Goal: Task Accomplishment & Management: Manage account settings

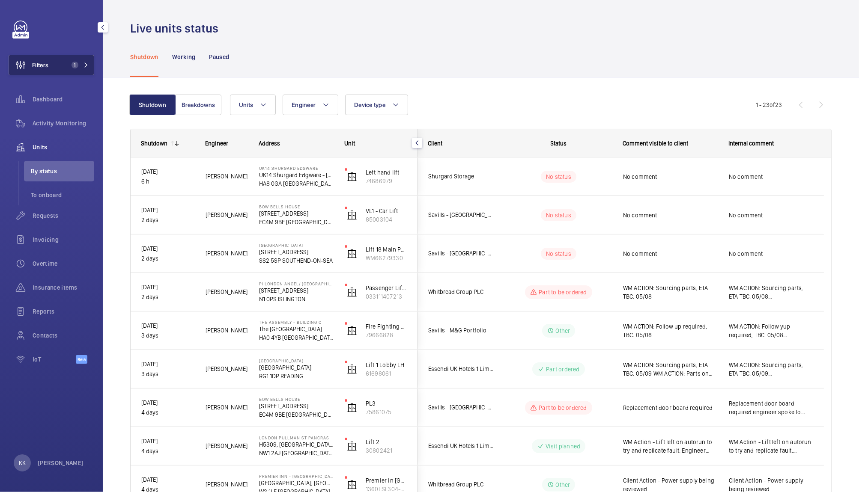
click at [57, 64] on button "Filters 1" at bounding box center [52, 65] width 86 height 21
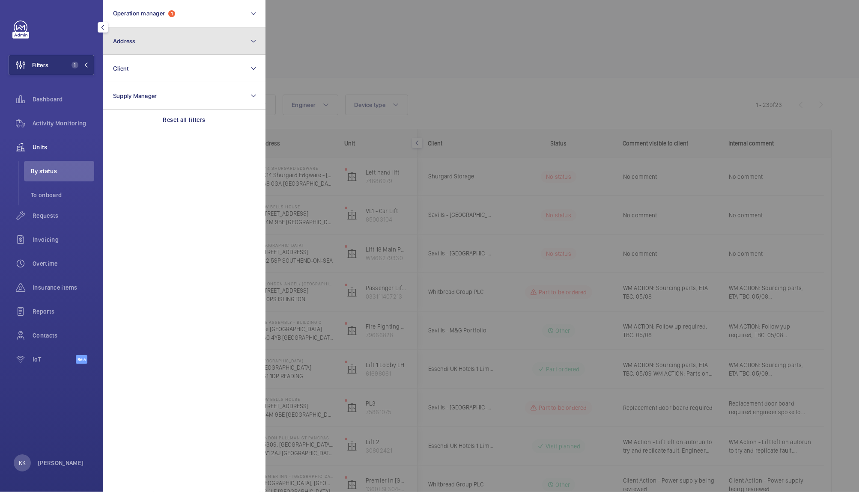
click at [177, 48] on button "Address" at bounding box center [184, 40] width 163 height 27
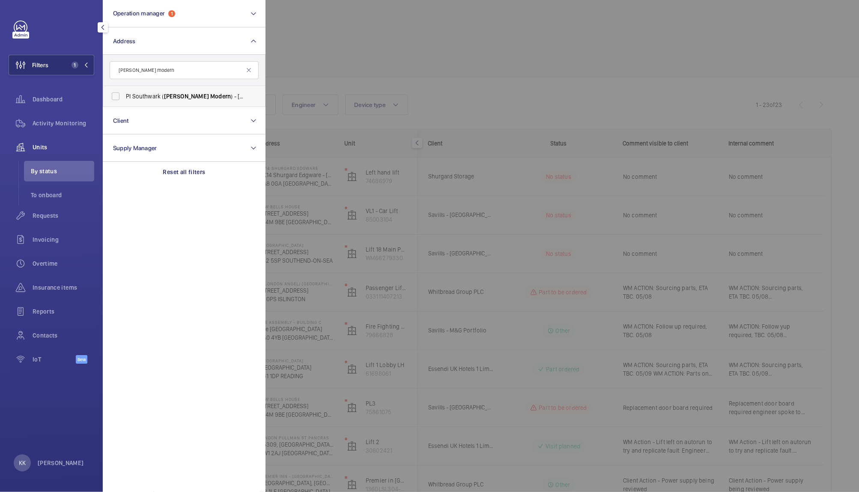
type input "tate modern"
click at [168, 95] on span "Tate" at bounding box center [186, 96] width 45 height 7
click at [124, 95] on input "PI Southwark ( Tate Modern ) - 15a Great Suffolk Street, SOUTHWARK SE1 0FL" at bounding box center [115, 96] width 17 height 17
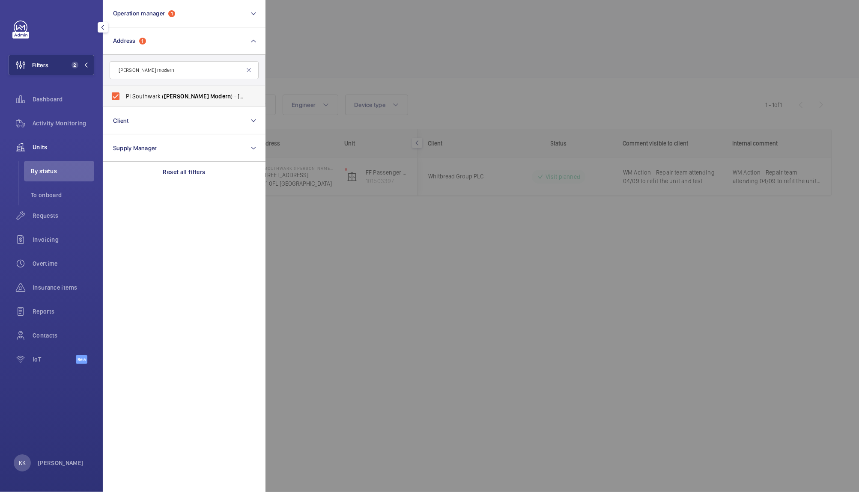
click at [157, 92] on span "PI Southwark ( Tate Modern ) - 15a Great Suffolk Street, SOUTHWARK SE1 0FL" at bounding box center [185, 96] width 118 height 9
click at [124, 92] on input "PI Southwark ( Tate Modern ) - 15a Great Suffolk Street, SOUTHWARK SE1 0FL" at bounding box center [115, 96] width 17 height 17
checkbox input "false"
drag, startPoint x: 245, startPoint y: 74, endPoint x: 248, endPoint y: 67, distance: 8.3
click at [248, 67] on div "tate modern" at bounding box center [184, 70] width 149 height 18
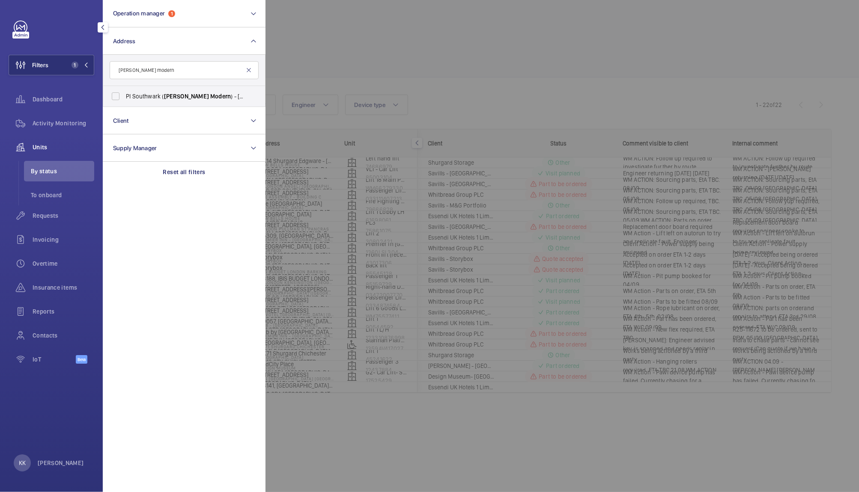
click at [248, 67] on mat-icon at bounding box center [248, 70] width 7 height 7
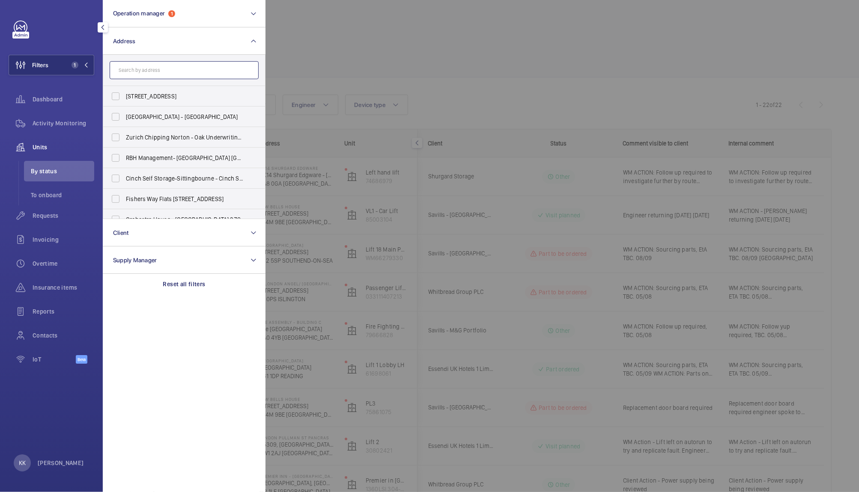
click at [215, 71] on input "text" at bounding box center [184, 70] width 149 height 18
type input "canary wharf"
click at [156, 138] on span "NOVOTEL LONDON CANARY WHARF - H9057, NOVOTEL LONDON CANARY WHARF , 40 Marsh Wal…" at bounding box center [185, 137] width 118 height 9
click at [124, 138] on input "NOVOTEL LONDON CANARY WHARF - H9057, NOVOTEL LONDON CANARY WHARF , 40 Marsh Wal…" at bounding box center [115, 137] width 17 height 17
checkbox input "true"
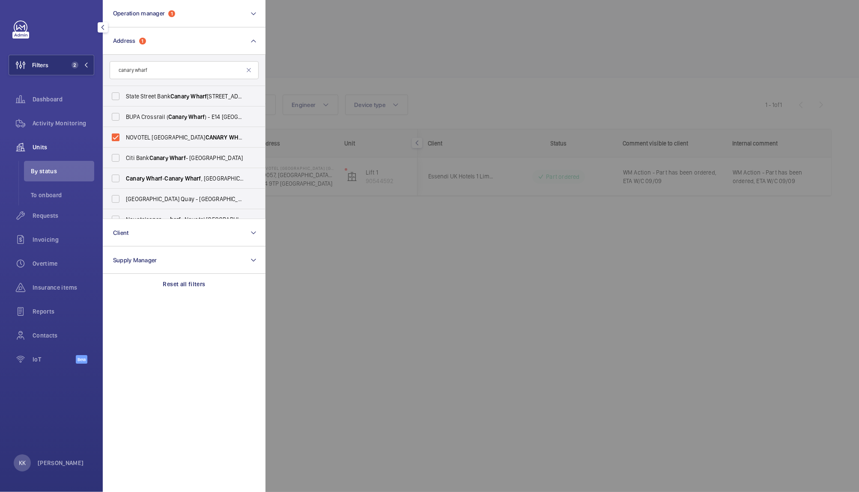
click at [467, 72] on div at bounding box center [694, 246] width 859 height 492
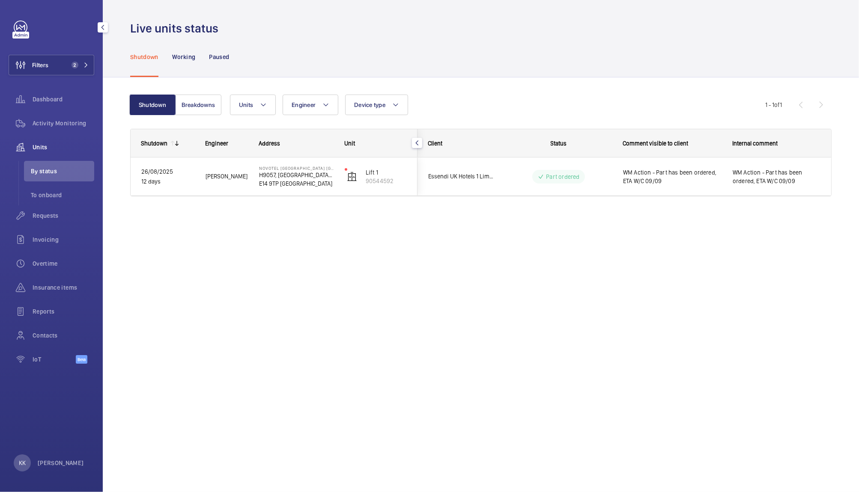
click at [642, 280] on div "Live units status Shutdown Working Paused Shutdown Breakdowns Units Engineer De…" at bounding box center [481, 246] width 756 height 492
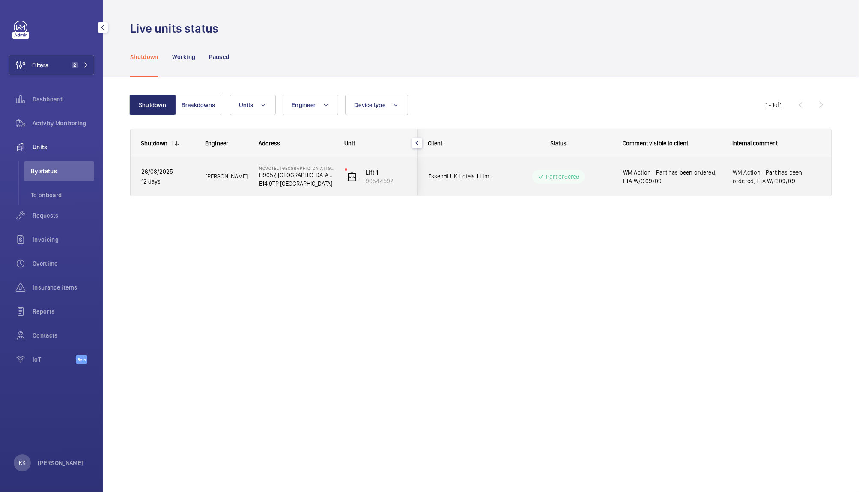
click at [640, 177] on span "WM Action - Part has been ordered, ETA W/C 09/09" at bounding box center [672, 176] width 98 height 17
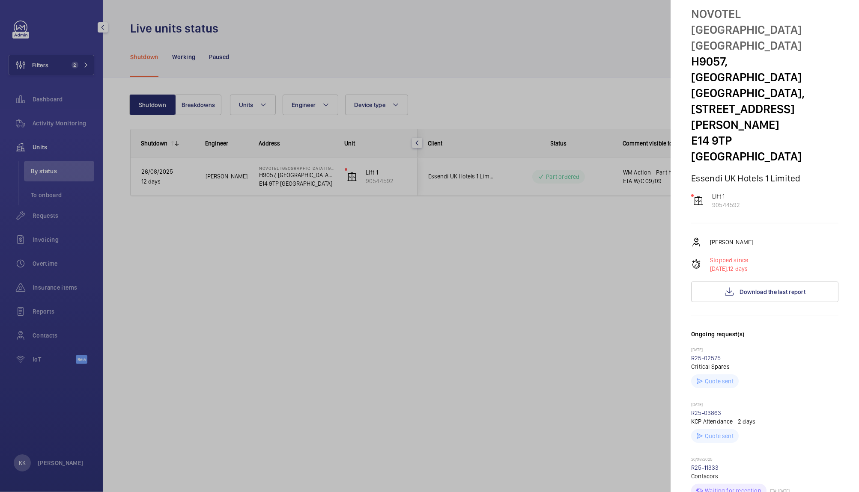
scroll to position [15, 0]
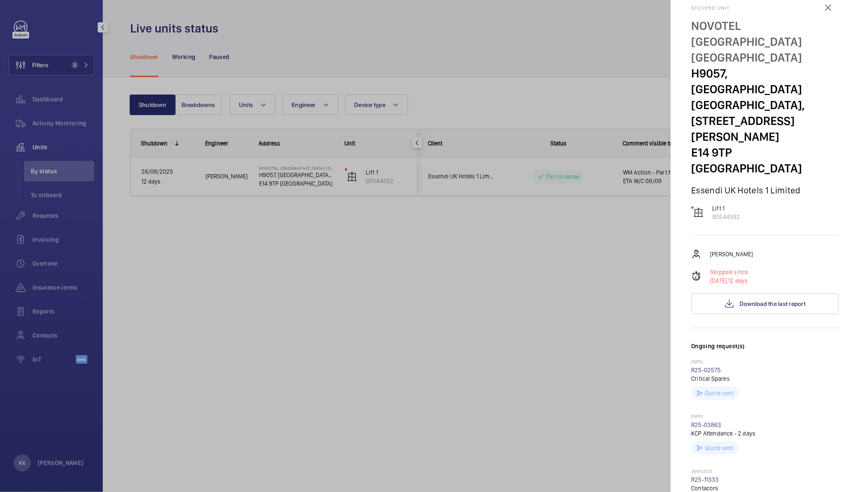
click at [381, 102] on div at bounding box center [429, 246] width 859 height 492
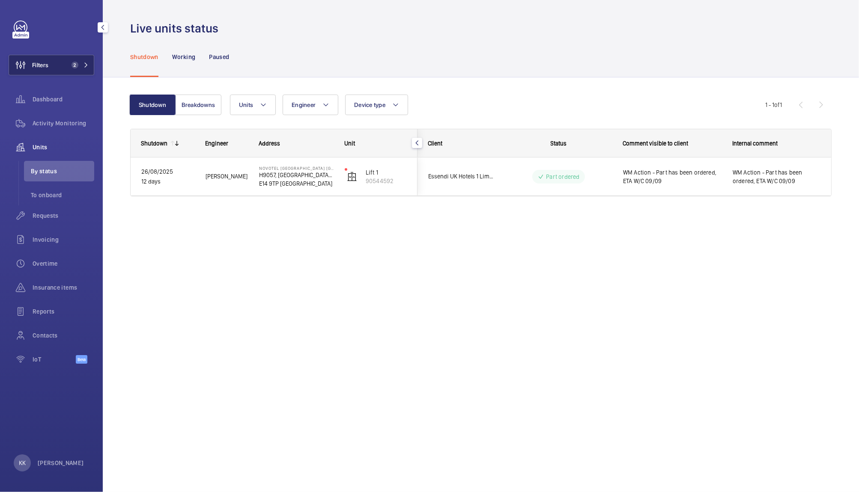
click at [51, 65] on button "Filters 2" at bounding box center [52, 65] width 86 height 21
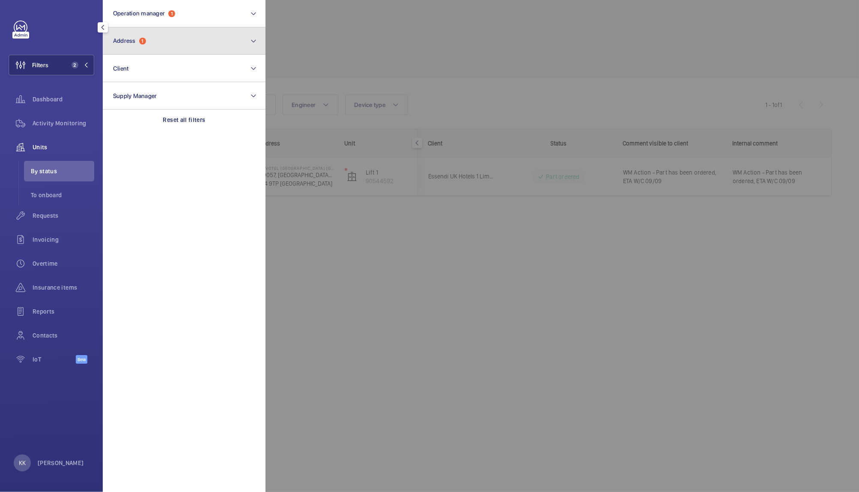
click at [161, 44] on button "Address 1" at bounding box center [184, 40] width 163 height 27
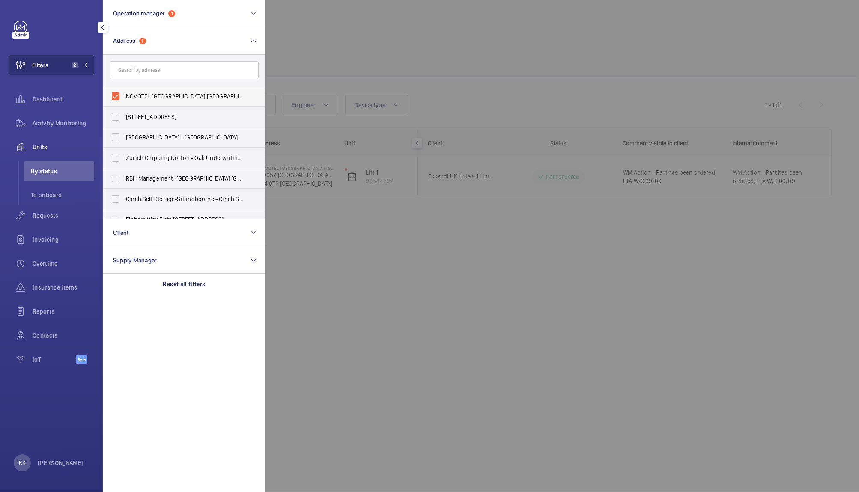
click at [162, 92] on span "NOVOTEL [GEOGRAPHIC_DATA] [GEOGRAPHIC_DATA] - H9057, [GEOGRAPHIC_DATA] [GEOGRAP…" at bounding box center [185, 96] width 118 height 9
click at [124, 92] on input "NOVOTEL [GEOGRAPHIC_DATA] [GEOGRAPHIC_DATA] - H9057, [GEOGRAPHIC_DATA] [GEOGRAP…" at bounding box center [115, 96] width 17 height 17
checkbox input "false"
click at [270, 79] on div at bounding box center [694, 246] width 859 height 492
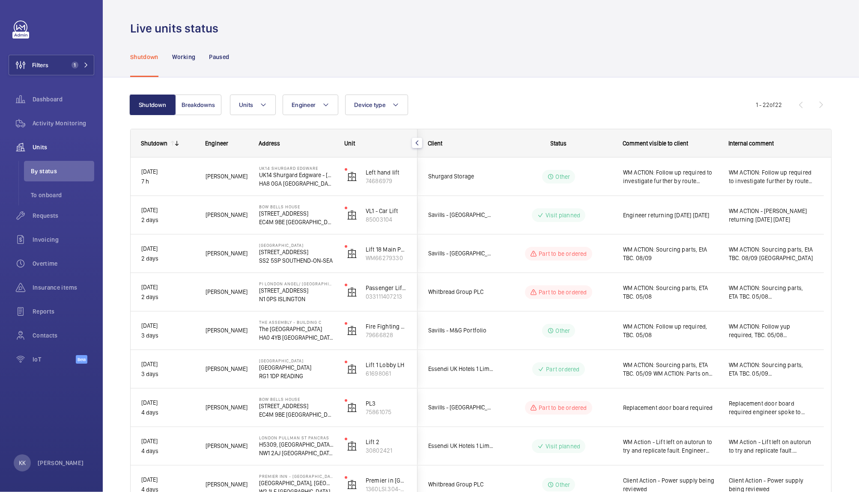
click at [643, 64] on div "Shutdown Working Paused" at bounding box center [480, 56] width 701 height 41
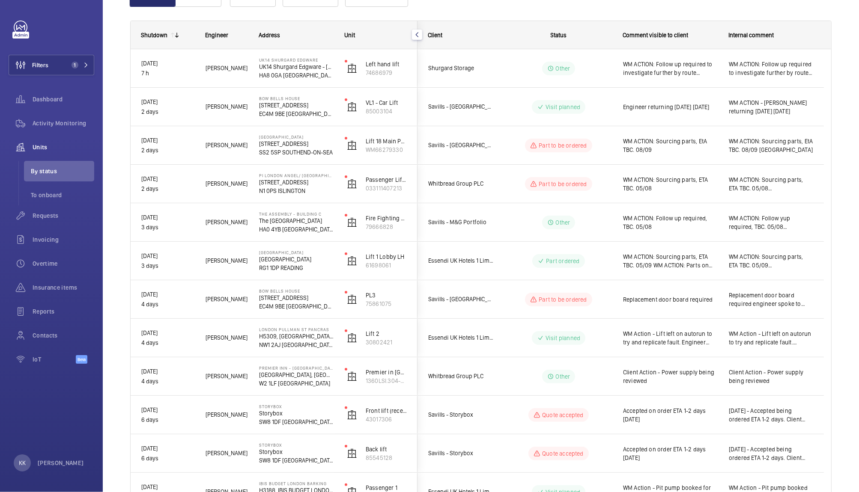
scroll to position [95, 0]
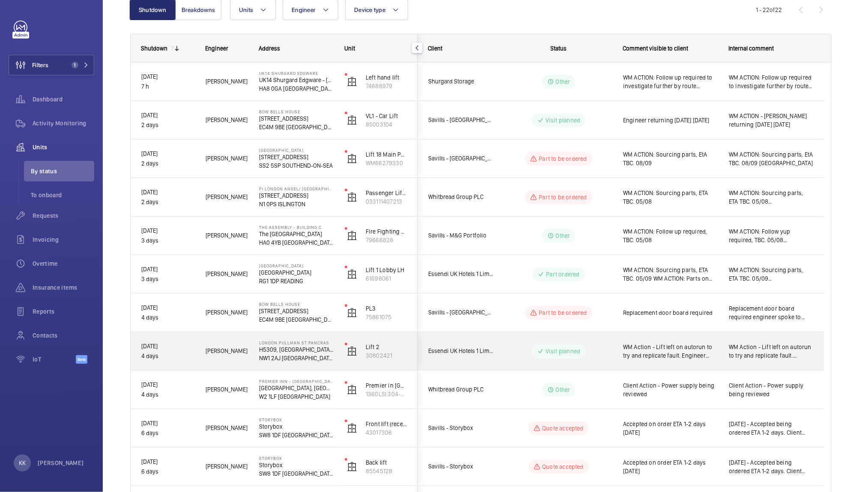
click at [657, 356] on span "WM Action - Lift left on autorun to try and replicate fault. Engineer reattendi…" at bounding box center [670, 351] width 95 height 17
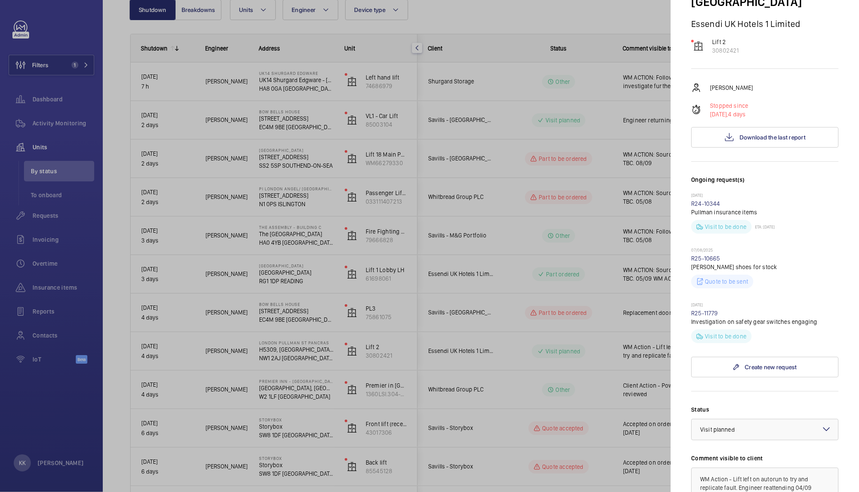
scroll to position [151, 0]
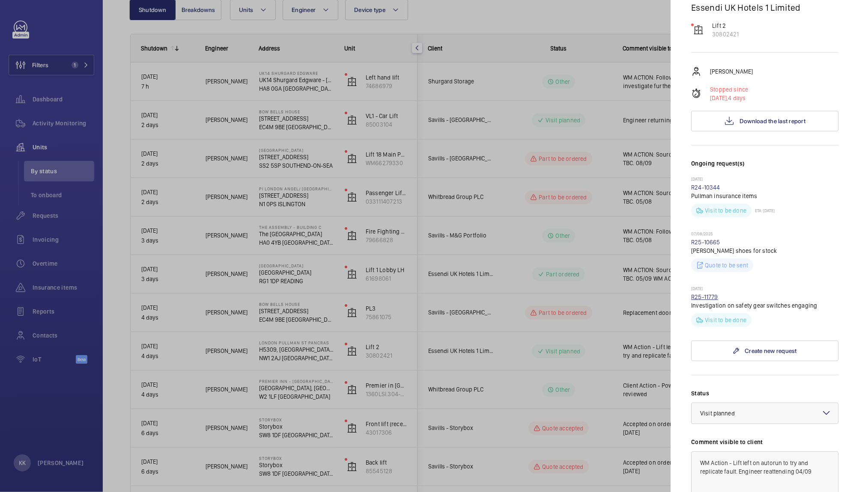
click at [707, 294] on link "R25-11779" at bounding box center [704, 297] width 27 height 7
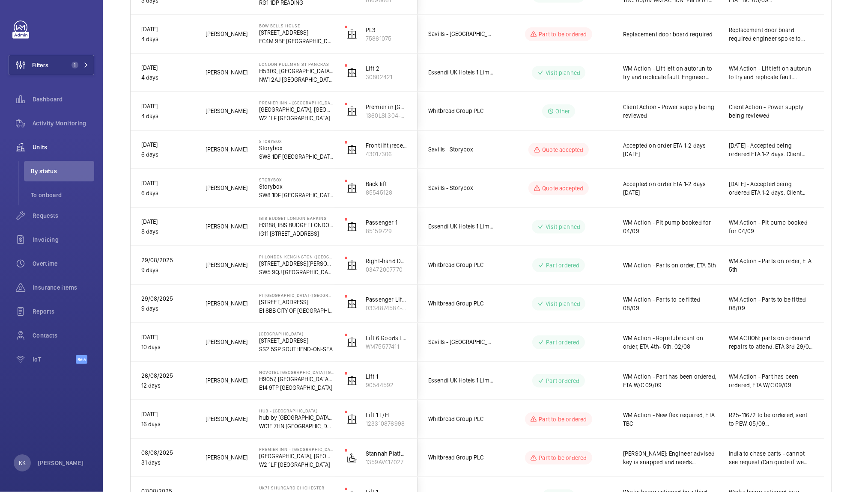
scroll to position [370, 0]
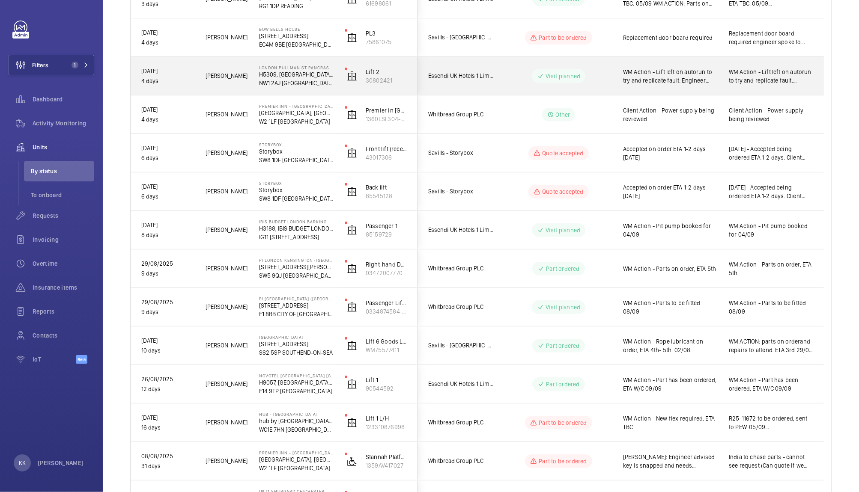
click at [678, 88] on div "WM Action - Lift left on autorun to try and replicate fault. Engineer reattendi…" at bounding box center [665, 76] width 105 height 37
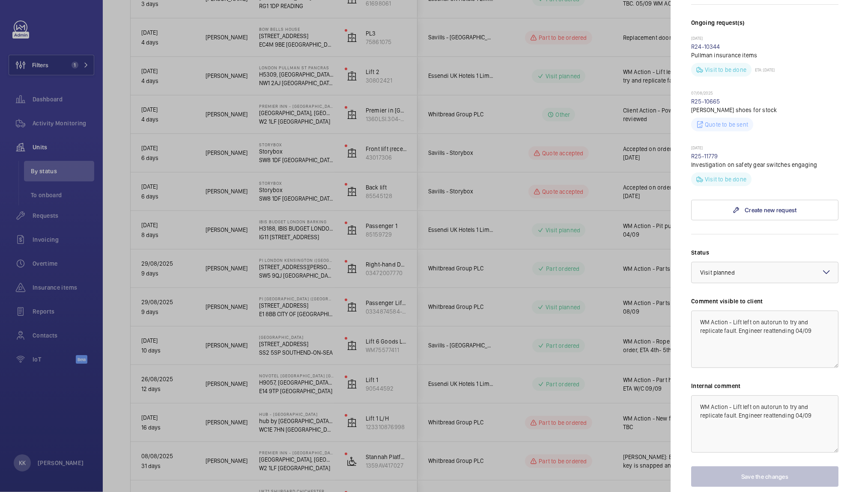
scroll to position [307, 0]
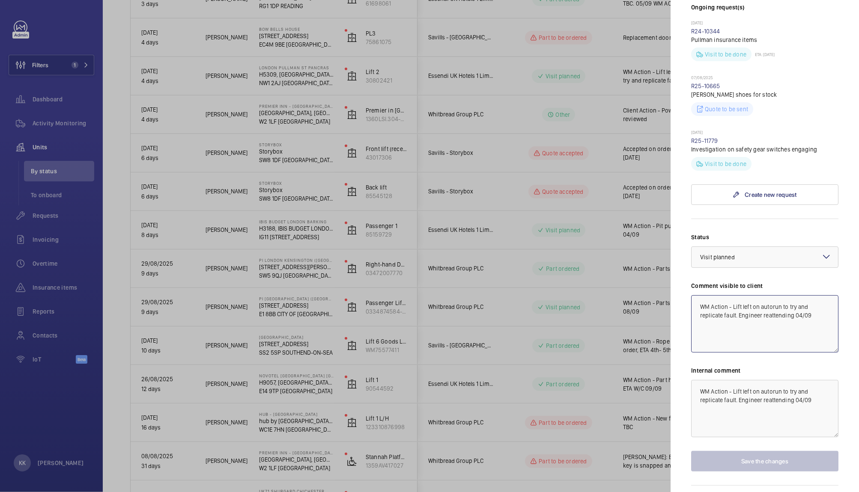
drag, startPoint x: 732, startPoint y: 290, endPoint x: 837, endPoint y: 338, distance: 115.5
click at [837, 338] on mat-sidenav "Stopped unit [GEOGRAPHIC_DATA] PULLMAN ST PANCRAS H5309, [GEOGRAPHIC_DATA], [ST…" at bounding box center [764, 246] width 188 height 492
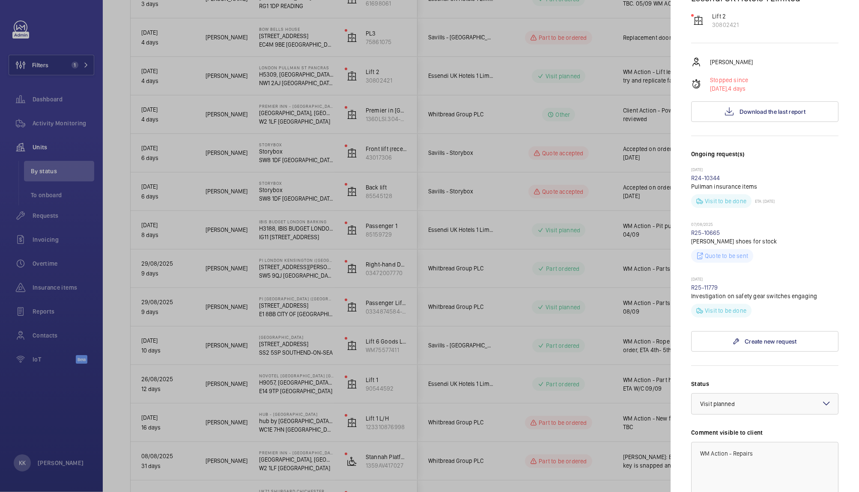
scroll to position [318, 0]
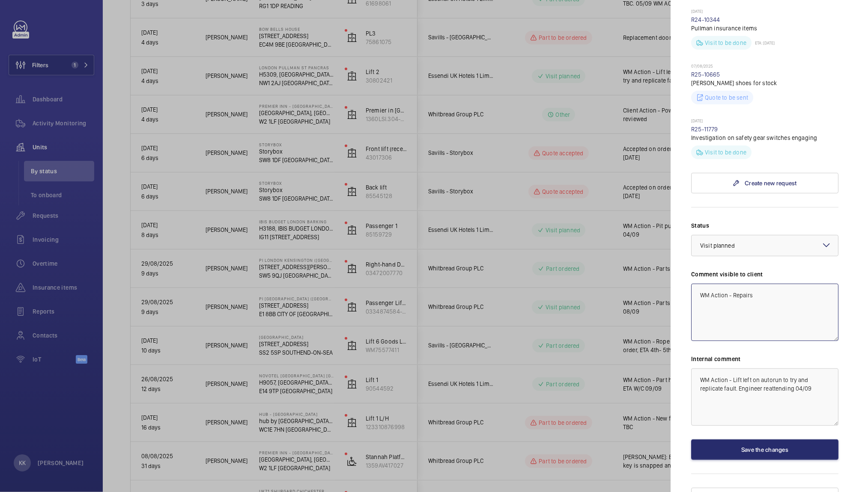
click at [794, 306] on textarea "WM Action - Repairs" at bounding box center [764, 312] width 147 height 57
type textarea "WM Action - Repairs booked for 09/09"
drag, startPoint x: 828, startPoint y: 375, endPoint x: 600, endPoint y: 308, distance: 237.7
click at [600, 308] on mat-sidenav-container "Filters 1 Dashboard Activity Monitoring Units By status To onboard Requests Inv…" at bounding box center [429, 246] width 859 height 492
type textarea "Keith booking for 09/09"
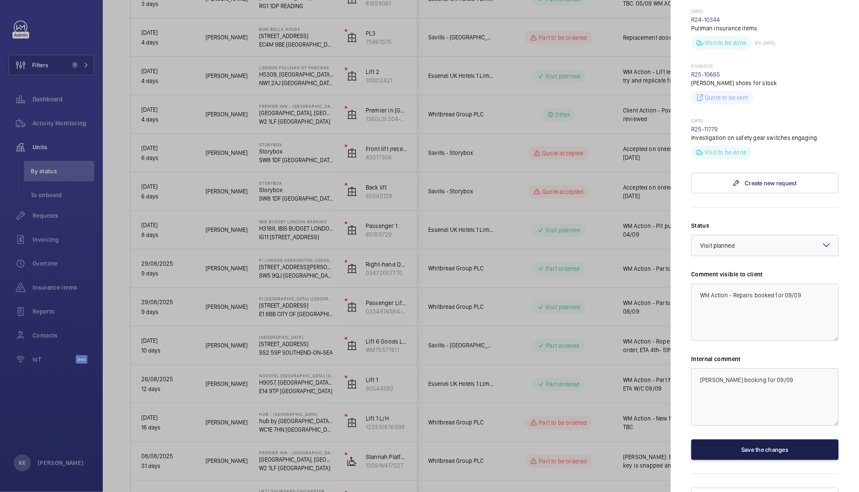
click at [741, 440] on button "Save the changes" at bounding box center [764, 450] width 147 height 21
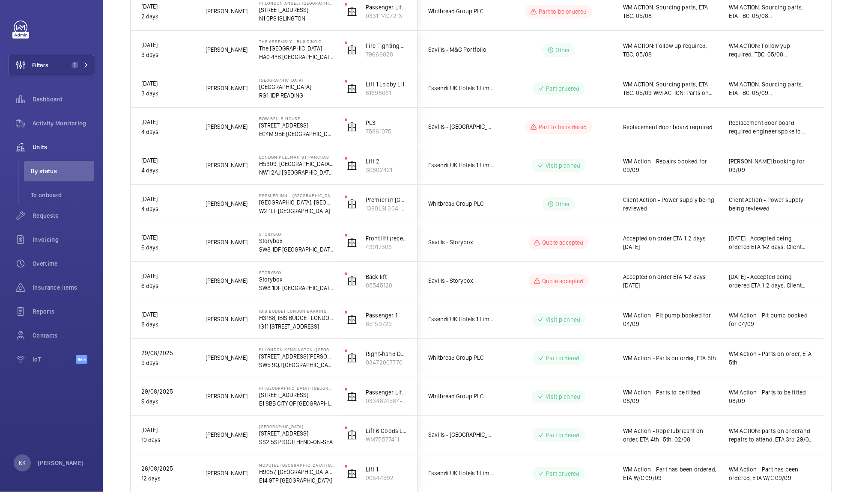
scroll to position [282, 0]
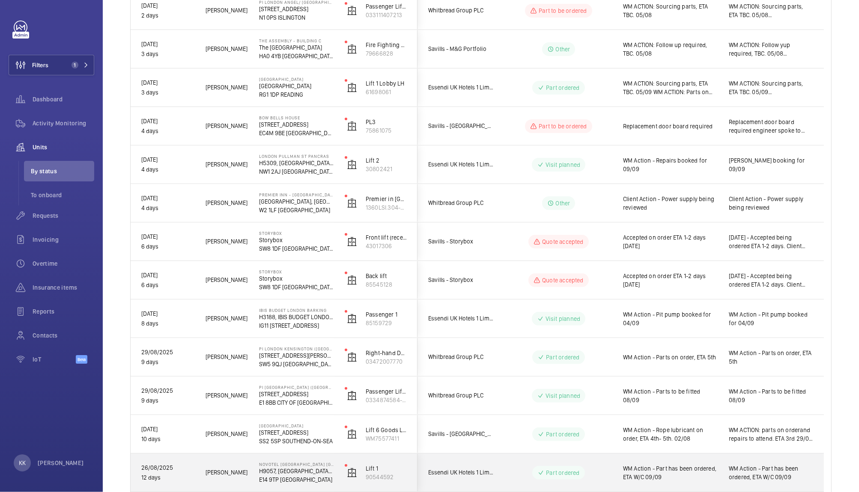
click at [640, 455] on div "WM Action - Part has been ordered, ETA W/C 09/09" at bounding box center [665, 473] width 105 height 37
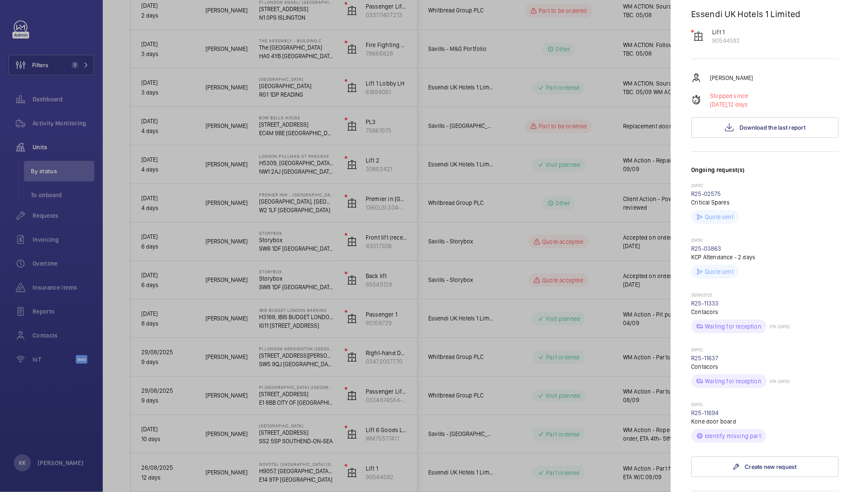
scroll to position [195, 0]
click at [705, 351] on link "R25-11637" at bounding box center [704, 354] width 27 height 7
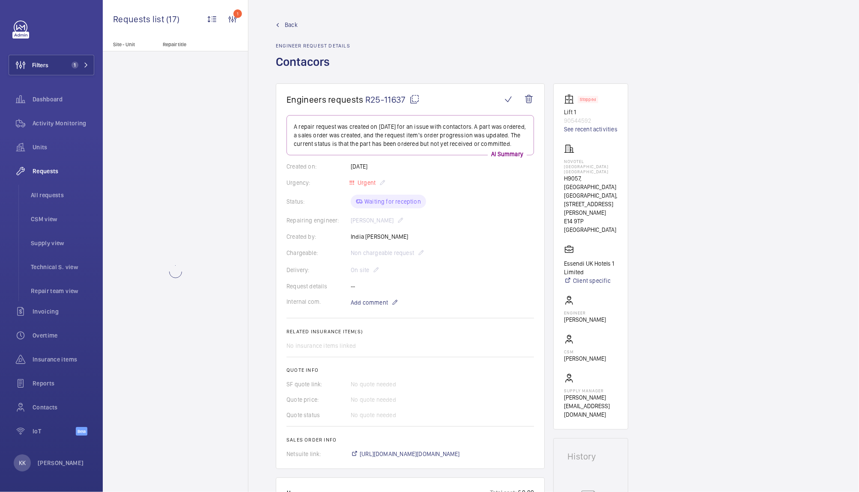
click at [849, 102] on div "Engineers requests R25-11637 A repair request was created on 2025-09-02 for an …" at bounding box center [553, 495] width 610 height 824
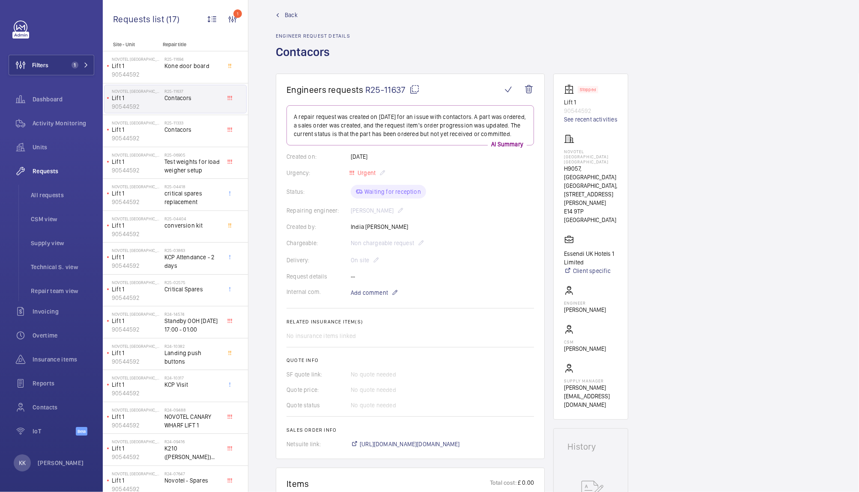
scroll to position [9, 0]
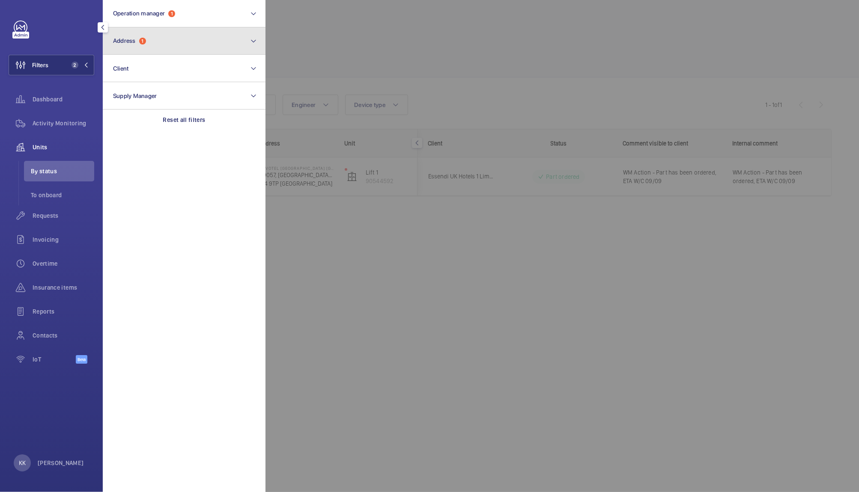
click at [127, 44] on span "Address 1" at bounding box center [129, 40] width 33 height 7
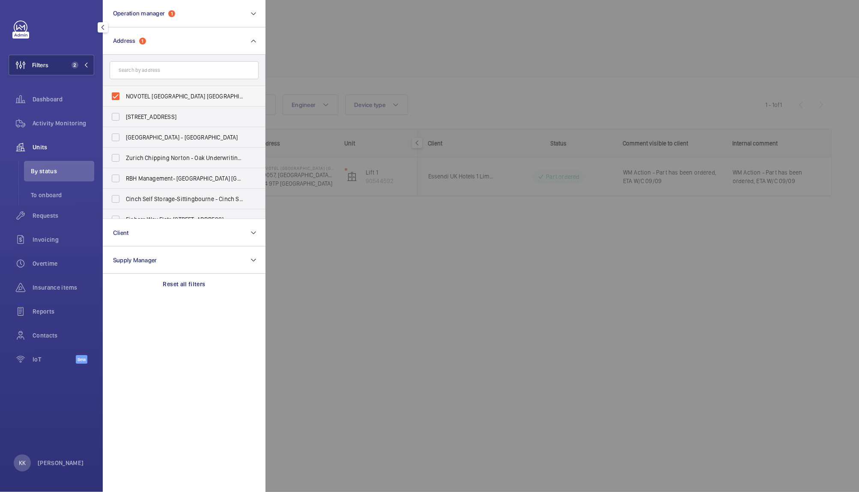
click at [146, 101] on label "NOVOTEL [GEOGRAPHIC_DATA] [GEOGRAPHIC_DATA] - H9057, [GEOGRAPHIC_DATA] [GEOGRAP…" at bounding box center [177, 96] width 149 height 21
click at [124, 101] on input "NOVOTEL [GEOGRAPHIC_DATA] [GEOGRAPHIC_DATA] - H9057, [GEOGRAPHIC_DATA] [GEOGRAP…" at bounding box center [115, 96] width 17 height 17
checkbox input "false"
click at [165, 74] on input "text" at bounding box center [184, 70] width 149 height 18
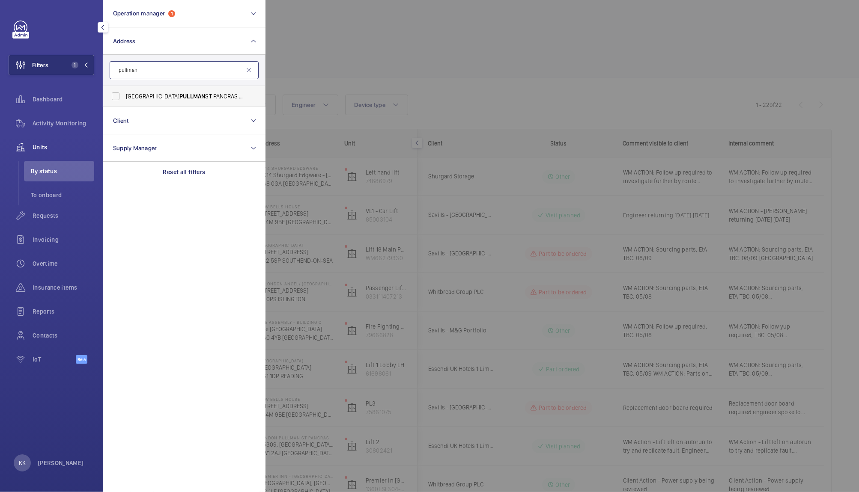
type input "pullman"
click at [179, 95] on span "PULLMAN" at bounding box center [192, 96] width 26 height 7
click at [124, 95] on input "LONDON PULLMAN ST PANCRAS - H5309, [GEOGRAPHIC_DATA], [STREET_ADDRESS]" at bounding box center [115, 96] width 17 height 17
checkbox input "true"
click at [498, 98] on div at bounding box center [694, 246] width 859 height 492
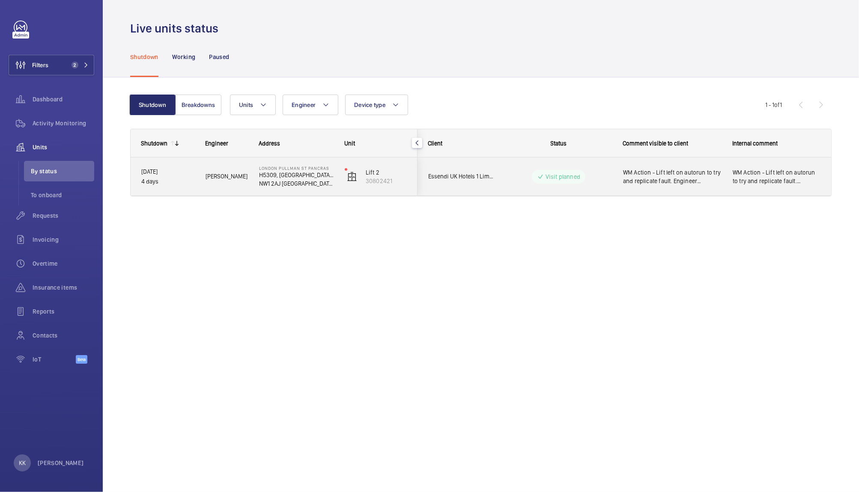
click at [663, 177] on span "WM Action - Lift left on autorun to try and replicate fault. Engineer reattendi…" at bounding box center [672, 176] width 98 height 17
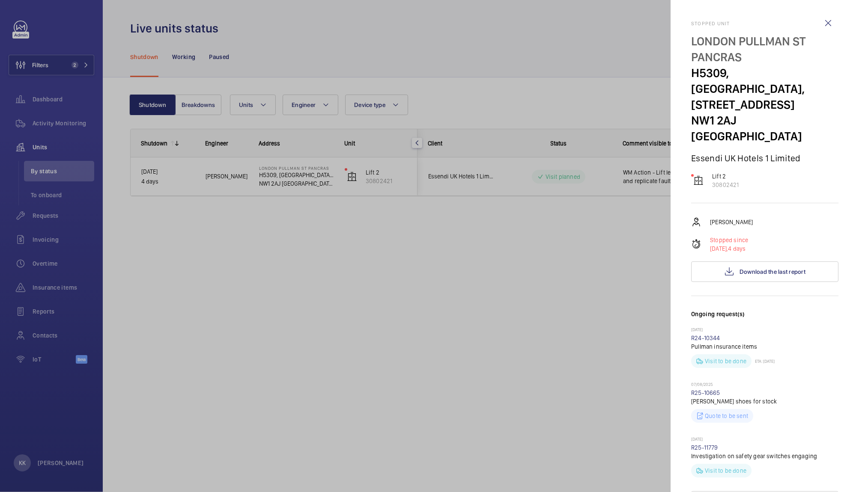
click at [531, 262] on div at bounding box center [429, 246] width 859 height 492
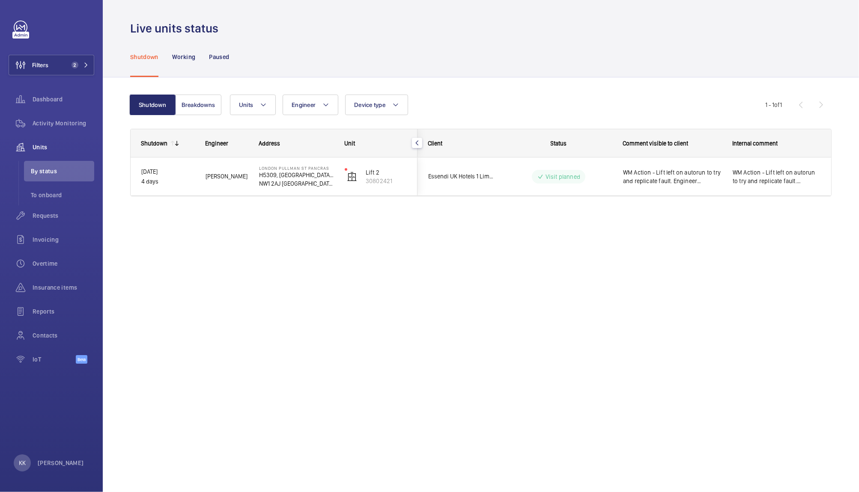
click at [708, 105] on div "Units Engineer Device type More filters Reset all filters" at bounding box center [497, 105] width 535 height 21
click at [544, 317] on div "Live units status Shutdown Working Paused Shutdown Breakdowns Units Engineer De…" at bounding box center [481, 246] width 756 height 492
click at [336, 267] on div "Live units status Shutdown Working Paused Shutdown Breakdowns Units Engineer De…" at bounding box center [481, 246] width 756 height 492
click at [430, 293] on div "Live units status Shutdown Working Paused Shutdown Breakdowns Units Engineer De…" at bounding box center [481, 246] width 756 height 492
click at [405, 266] on div "Live units status Shutdown Working Paused Shutdown Breakdowns Units Engineer De…" at bounding box center [481, 246] width 756 height 492
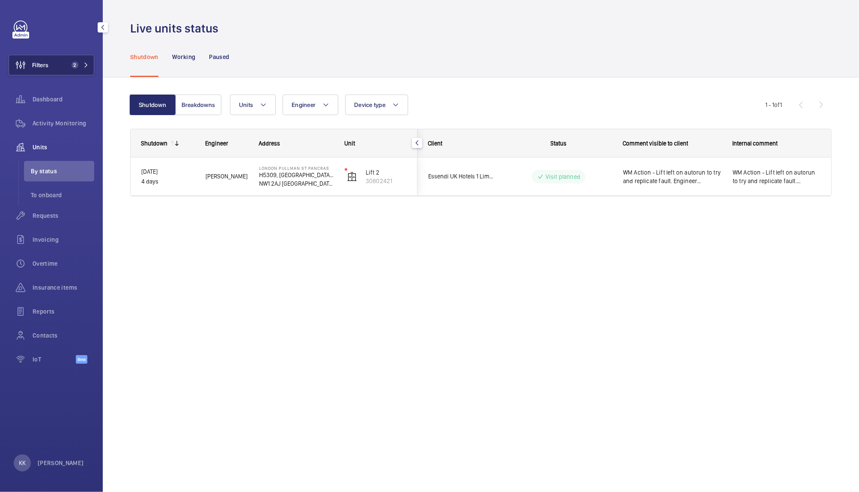
click at [74, 61] on button "Filters 2" at bounding box center [52, 65] width 86 height 21
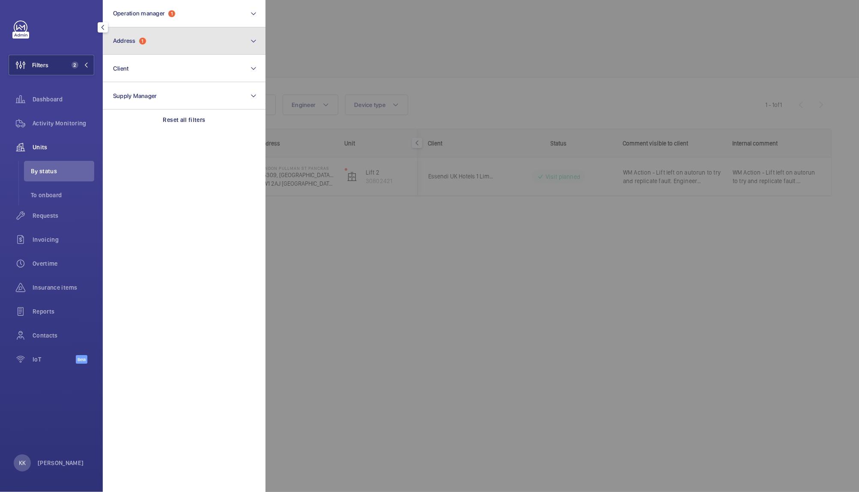
click at [147, 54] on button "Address 1" at bounding box center [184, 40] width 163 height 27
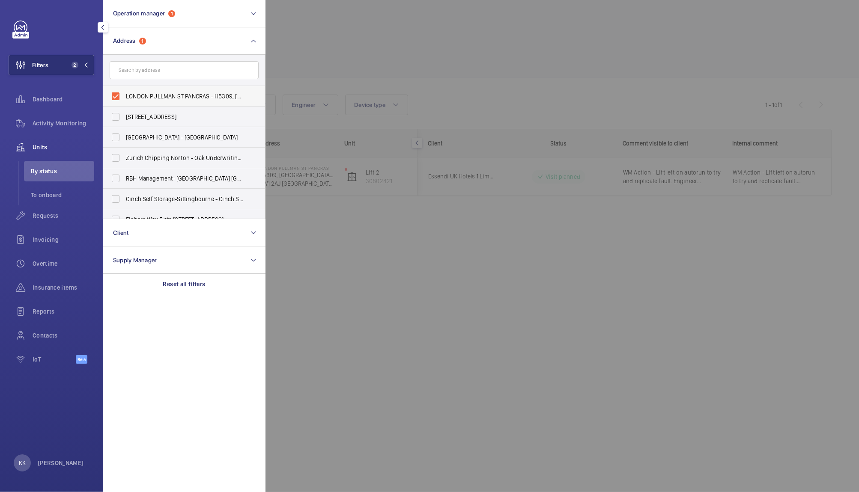
click at [148, 87] on label "LONDON PULLMAN ST PANCRAS - H5309, [GEOGRAPHIC_DATA], [STREET_ADDRESS]" at bounding box center [177, 96] width 149 height 21
click at [124, 88] on input "LONDON PULLMAN ST PANCRAS - H5309, [GEOGRAPHIC_DATA], [STREET_ADDRESS]" at bounding box center [115, 96] width 17 height 17
checkbox input "false"
click at [161, 64] on input "text" at bounding box center [184, 70] width 149 height 18
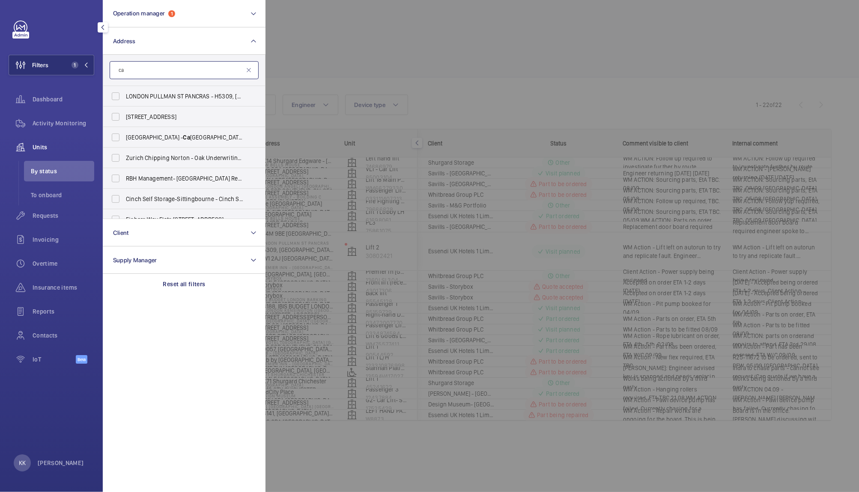
type input "c"
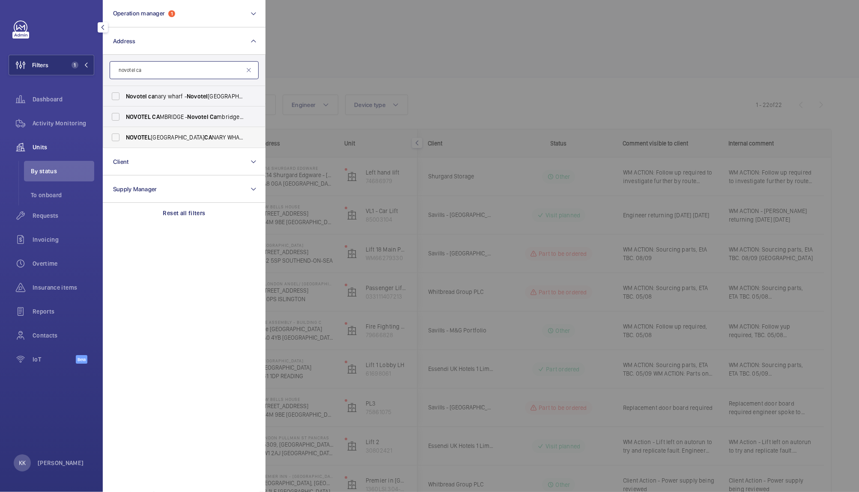
type input "novotel ca"
click at [185, 133] on label "NOVOTEL [GEOGRAPHIC_DATA] [GEOGRAPHIC_DATA] [GEOGRAPHIC_DATA] - H9057, [GEOGRAP…" at bounding box center [177, 137] width 149 height 21
click at [124, 133] on input "NOVOTEL [GEOGRAPHIC_DATA] [GEOGRAPHIC_DATA] [GEOGRAPHIC_DATA] - H9057, [GEOGRAP…" at bounding box center [115, 137] width 17 height 17
checkbox input "true"
click at [400, 74] on div at bounding box center [694, 246] width 859 height 492
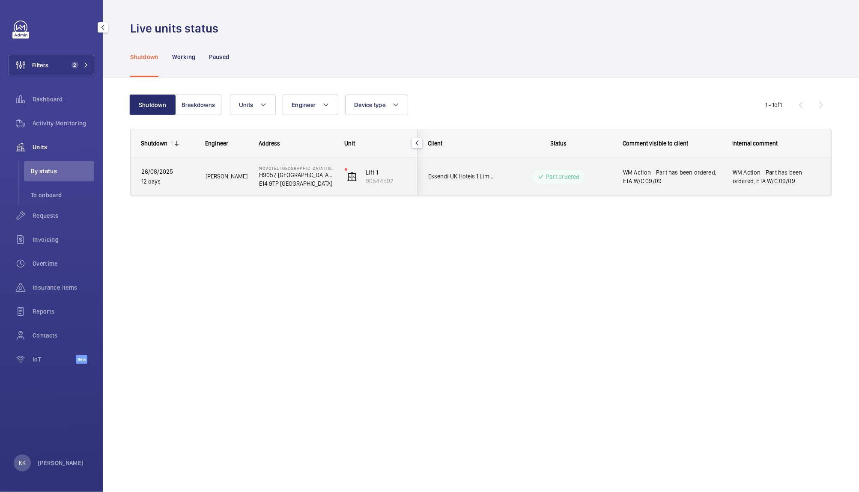
click at [630, 176] on span "WM Action - Part has been ordered, ETA W/C 09/09" at bounding box center [672, 176] width 98 height 17
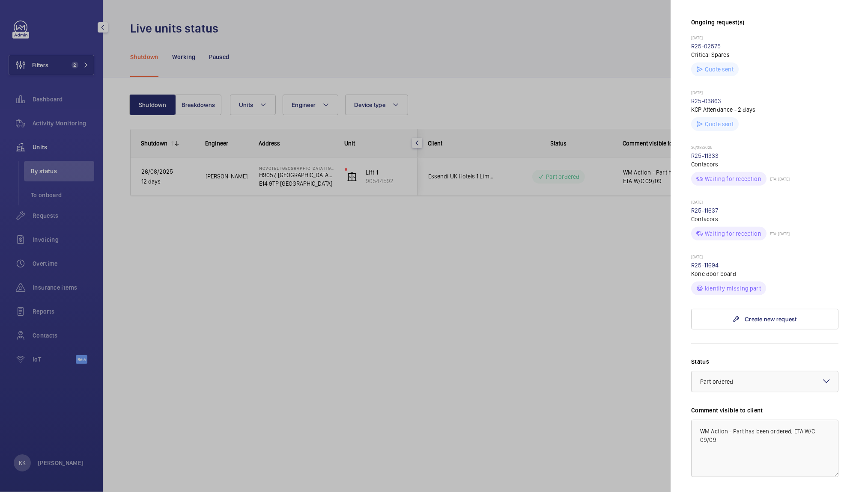
scroll to position [325, 0]
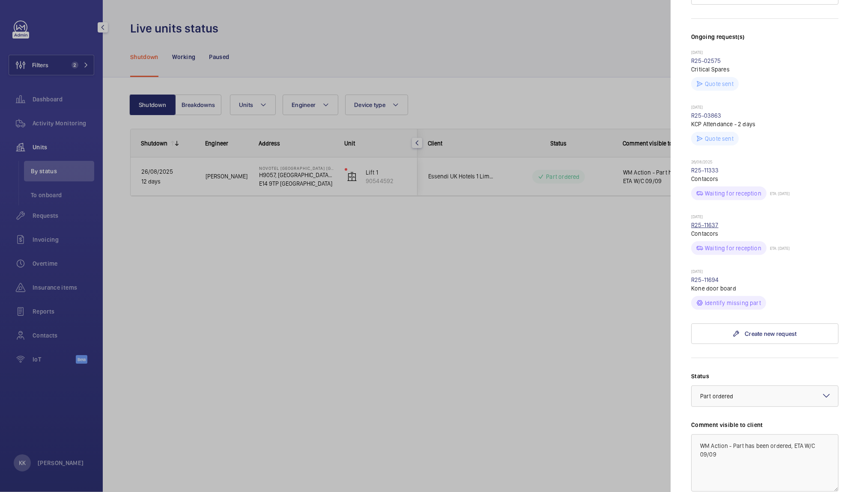
click at [705, 222] on link "R25-11637" at bounding box center [704, 225] width 27 height 7
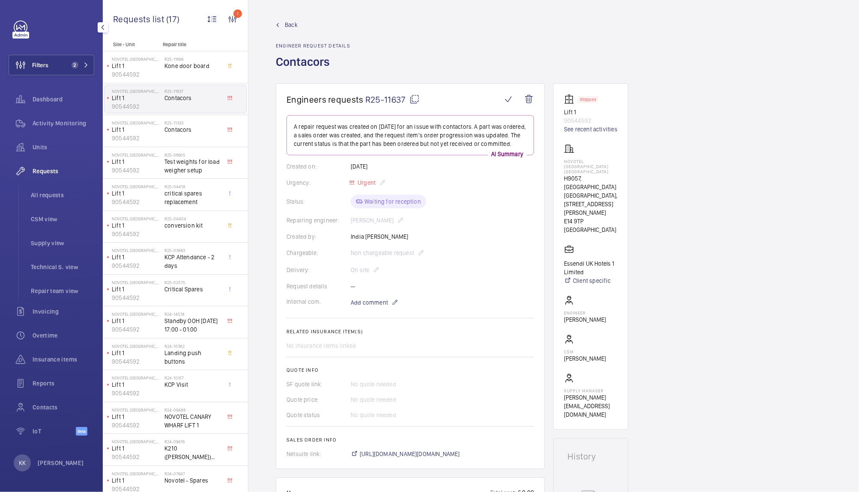
click at [378, 98] on span "R25-11637" at bounding box center [392, 99] width 54 height 11
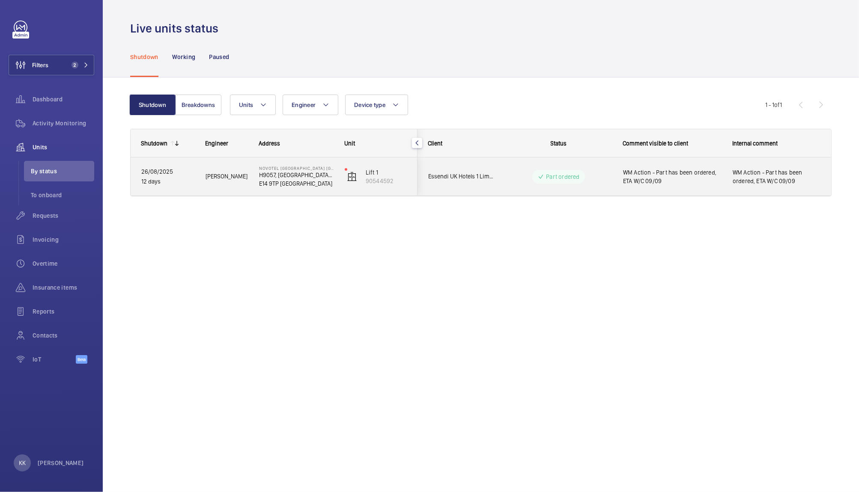
click at [672, 178] on span "WM Action - Part has been ordered, ETA W/C 09/09" at bounding box center [672, 176] width 98 height 17
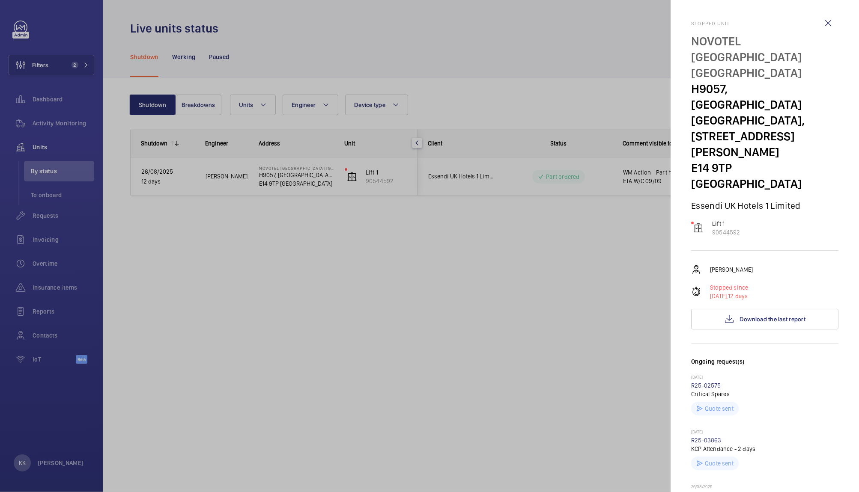
click at [594, 301] on div at bounding box center [429, 246] width 859 height 492
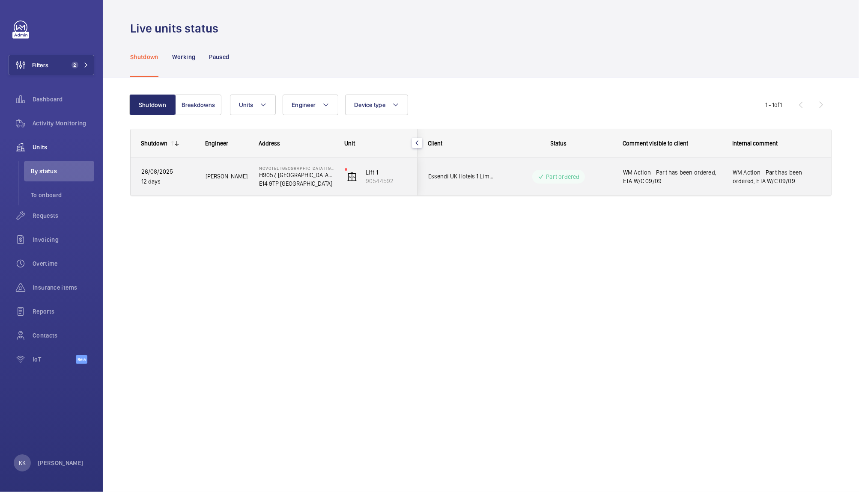
click at [692, 172] on span "WM Action - Part has been ordered, ETA W/C 09/09" at bounding box center [672, 176] width 98 height 17
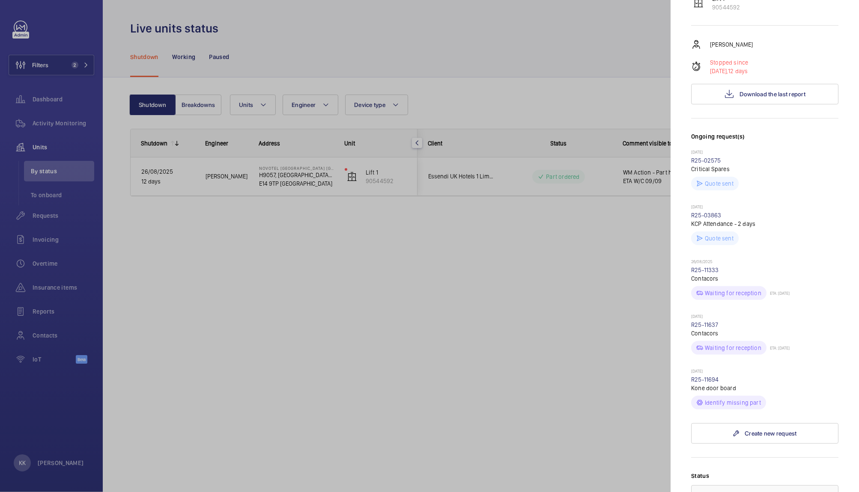
scroll to position [412, 0]
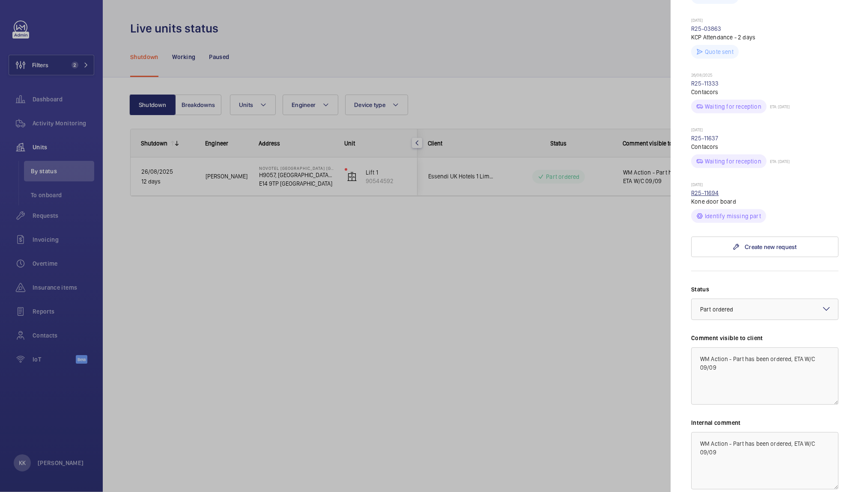
click at [709, 190] on link "R25-11694" at bounding box center [705, 193] width 28 height 7
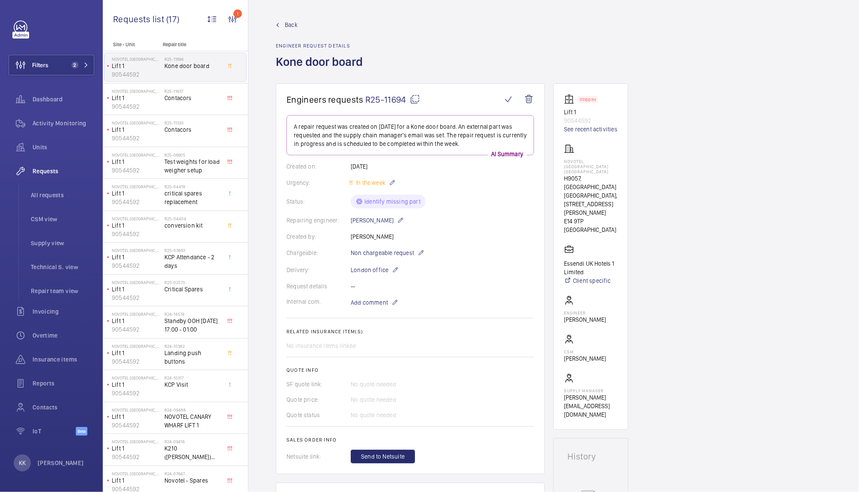
click at [390, 101] on span "R25-11694" at bounding box center [392, 99] width 55 height 11
click at [205, 97] on span "Contacors" at bounding box center [192, 98] width 57 height 9
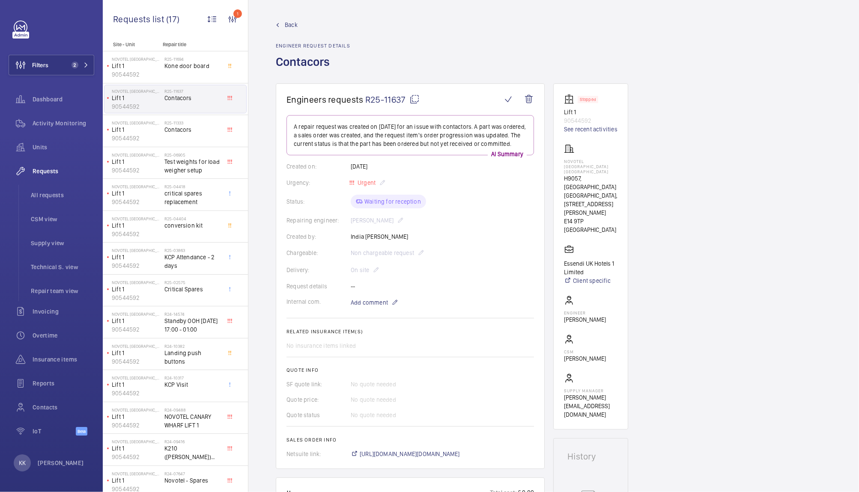
click at [494, 250] on wm-front-card-body "A repair request was created on [DATE] for an issue with contactors. A part was…" at bounding box center [409, 286] width 247 height 343
click at [596, 76] on div "Back Engineer request details Contacors" at bounding box center [554, 52] width 556 height 63
click at [151, 62] on p "Lift 1" at bounding box center [136, 66] width 49 height 9
